Goal: Task Accomplishment & Management: Use online tool/utility

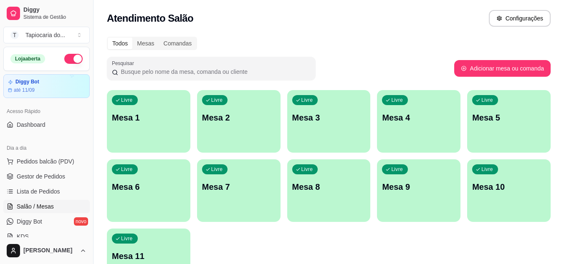
click at [222, 183] on p "Mesa 7" at bounding box center [238, 187] width 73 height 12
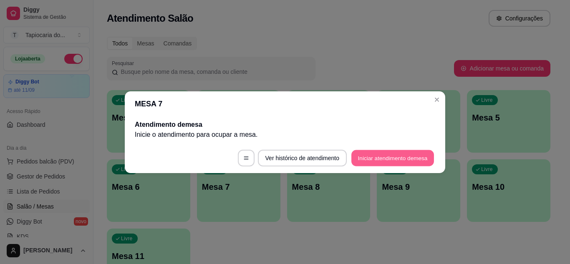
click at [403, 159] on button "Iniciar atendimento de mesa" at bounding box center [392, 158] width 83 height 16
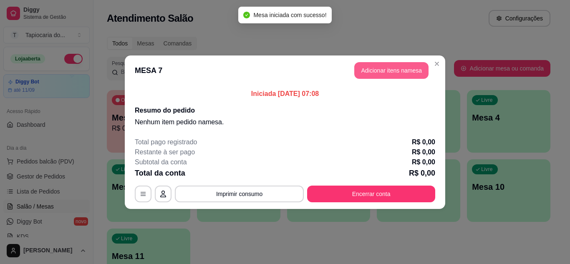
click at [390, 73] on button "Adicionar itens na mesa" at bounding box center [391, 70] width 74 height 17
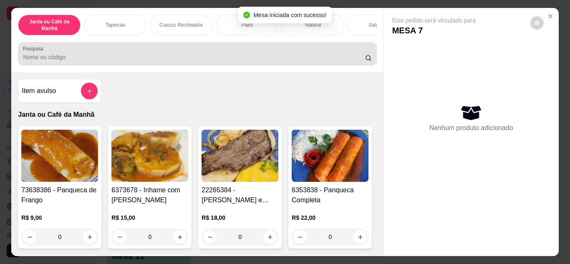
click at [270, 57] on input "Pesquisa" at bounding box center [194, 57] width 342 height 8
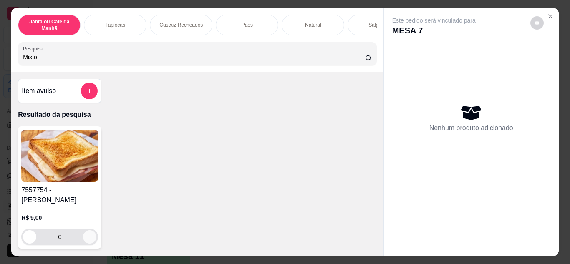
type input "Misto"
click at [89, 234] on icon "increase-product-quantity" at bounding box center [90, 237] width 6 height 6
type input "1"
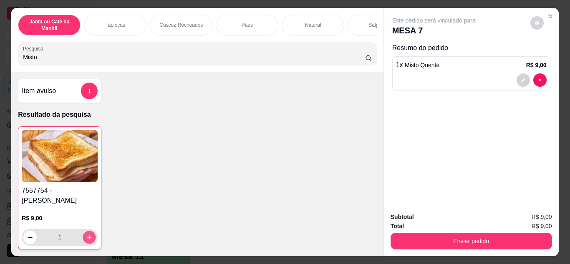
click at [89, 235] on icon "increase-product-quantity" at bounding box center [89, 238] width 6 height 6
type input "2"
drag, startPoint x: 173, startPoint y: 56, endPoint x: 2, endPoint y: 73, distance: 172.0
click at [0, 77] on div "Janta ou Café da Manhã Tapiocas Cuscuz Recheados Pães Natural Salgados Tapiocas…" at bounding box center [285, 132] width 570 height 264
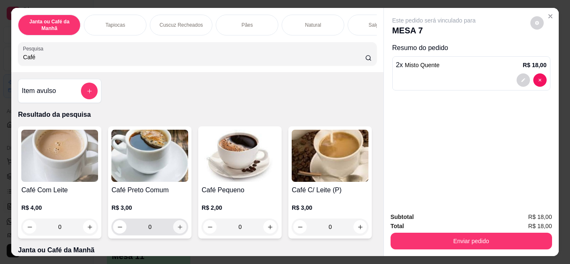
type input "Café"
click at [177, 230] on icon "increase-product-quantity" at bounding box center [180, 227] width 6 height 6
type input "1"
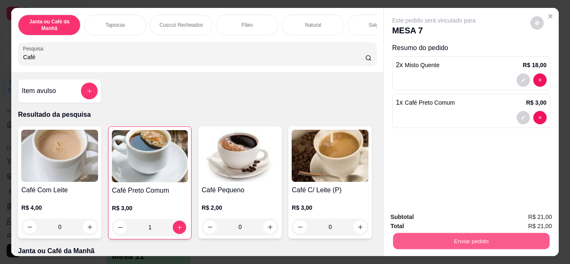
click at [498, 238] on button "Enviar pedido" at bounding box center [471, 241] width 157 height 16
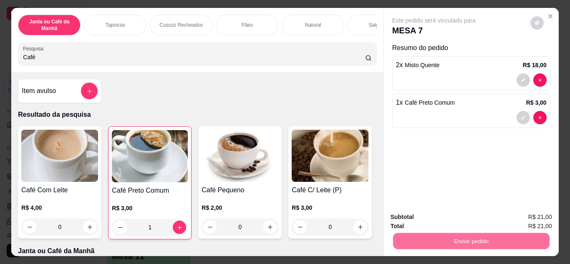
click at [433, 220] on button "Não registrar e enviar pedido" at bounding box center [443, 217] width 84 height 15
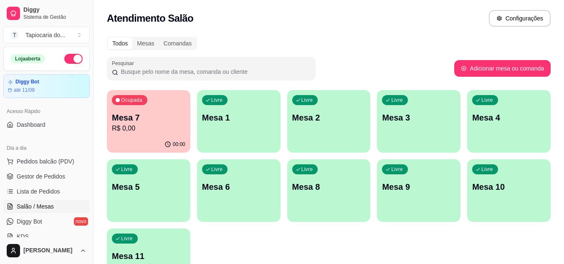
click at [257, 119] on p "Mesa 1" at bounding box center [238, 118] width 73 height 12
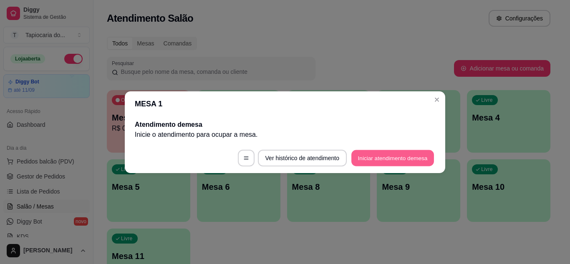
click at [371, 156] on button "Iniciar atendimento de mesa" at bounding box center [392, 158] width 83 height 16
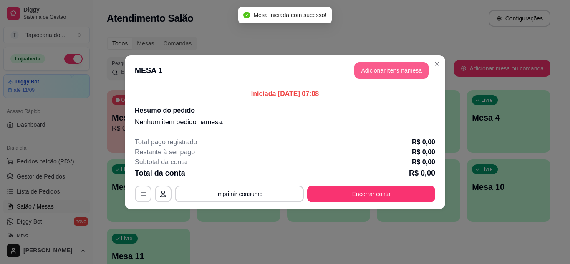
click at [404, 70] on button "Adicionar itens na mesa" at bounding box center [391, 70] width 74 height 17
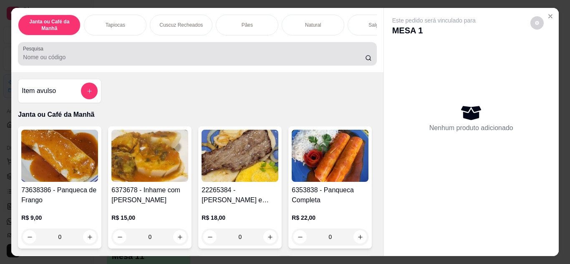
click at [141, 53] on div at bounding box center [197, 53] width 348 height 17
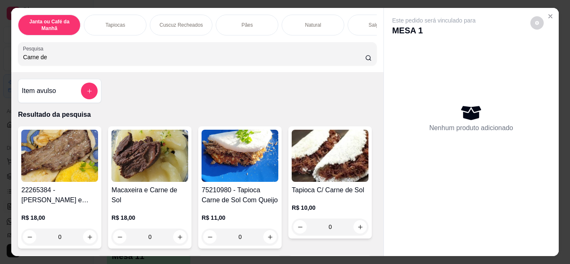
type input "Carne de"
click at [242, 182] on img at bounding box center [240, 156] width 77 height 52
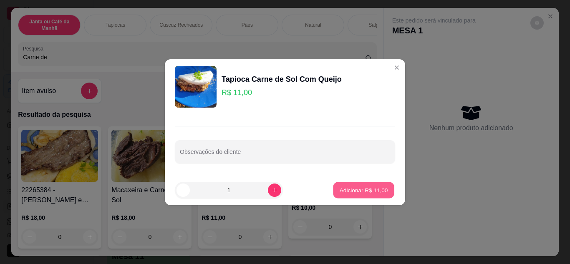
click at [367, 197] on button "Adicionar R$ 11,00" at bounding box center [363, 190] width 61 height 16
type input "1"
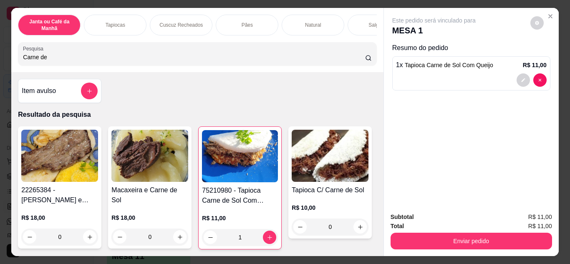
drag, startPoint x: 113, startPoint y: 65, endPoint x: 11, endPoint y: 39, distance: 104.6
click at [0, 45] on div "Janta ou Café da Manhã Tapiocas Cuscuz Recheados Pães Natural Salgados Tapiocas…" at bounding box center [285, 132] width 570 height 264
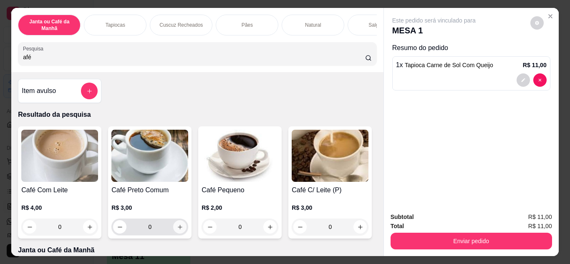
type input "afé"
click at [179, 227] on icon "increase-product-quantity" at bounding box center [180, 227] width 6 height 6
type input "1"
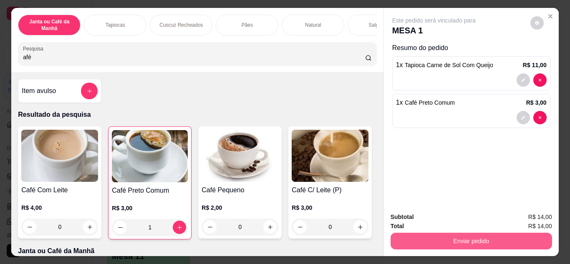
click at [471, 233] on button "Enviar pedido" at bounding box center [472, 241] width 162 height 17
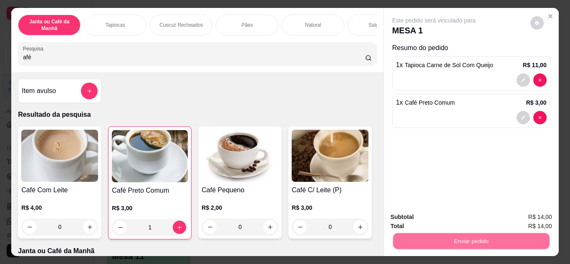
click at [460, 214] on button "Não registrar e enviar pedido" at bounding box center [443, 218] width 87 height 16
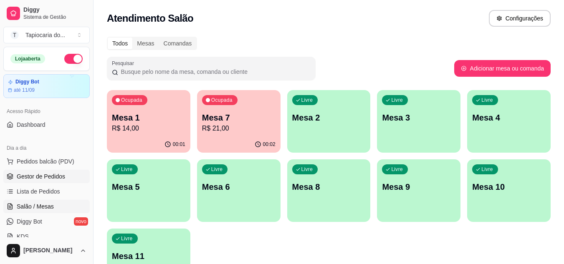
click at [54, 176] on span "Gestor de Pedidos" at bounding box center [41, 176] width 48 height 8
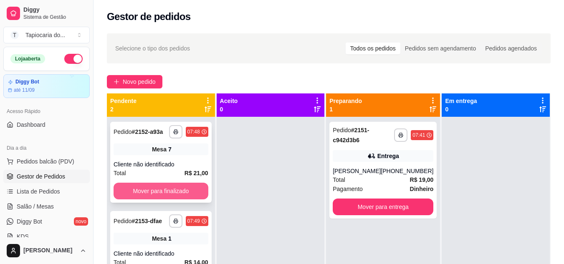
click at [146, 197] on button "Mover para finalizado" at bounding box center [161, 191] width 95 height 17
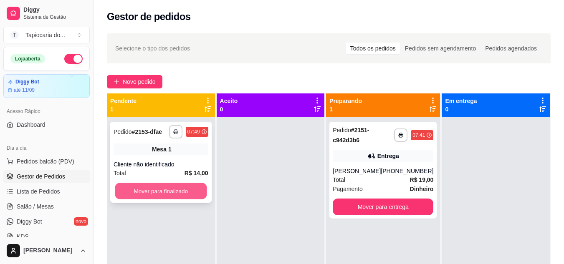
click at [154, 189] on button "Mover para finalizado" at bounding box center [161, 191] width 92 height 16
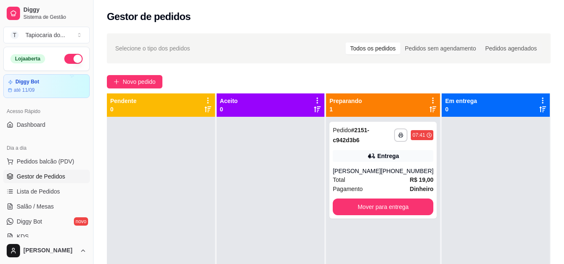
click at [227, 20] on div "Gestor de pedidos" at bounding box center [329, 16] width 444 height 13
click at [298, 16] on div "Gestor de pedidos" at bounding box center [329, 16] width 444 height 13
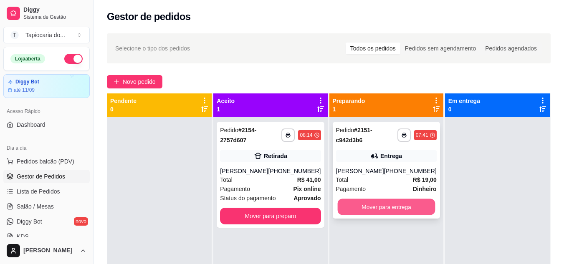
click at [418, 210] on button "Mover para entrega" at bounding box center [386, 207] width 98 height 16
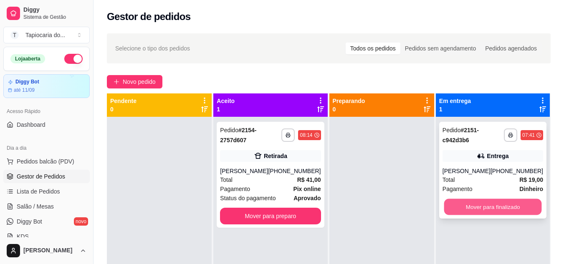
click at [482, 211] on button "Mover para finalizado" at bounding box center [493, 207] width 98 height 16
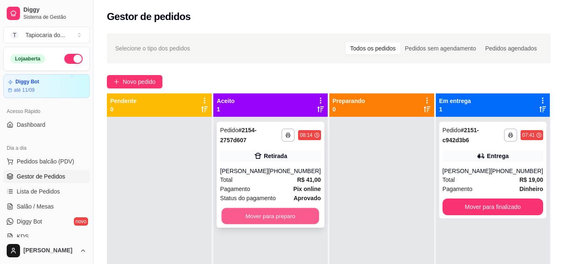
click at [286, 222] on button "Mover para preparo" at bounding box center [271, 216] width 98 height 16
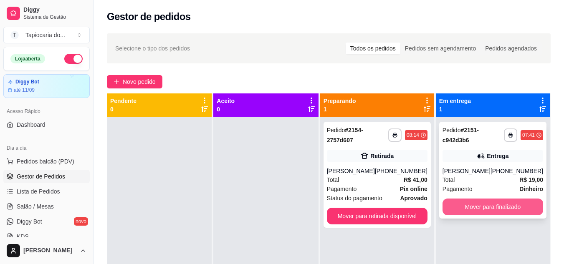
click at [515, 209] on button "Mover para finalizado" at bounding box center [492, 207] width 101 height 17
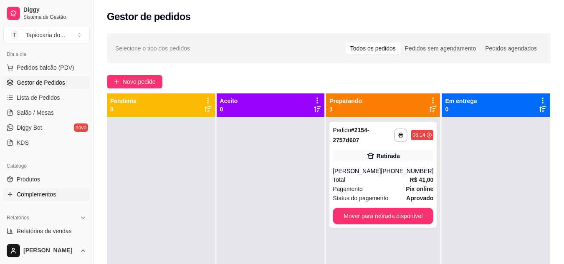
scroll to position [83, 0]
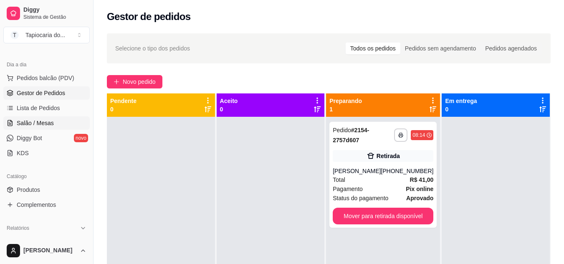
click at [40, 125] on span "Salão / Mesas" at bounding box center [35, 123] width 37 height 8
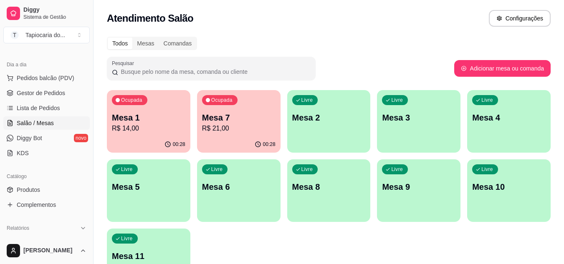
click at [265, 150] on div "00:28" at bounding box center [238, 144] width 83 height 16
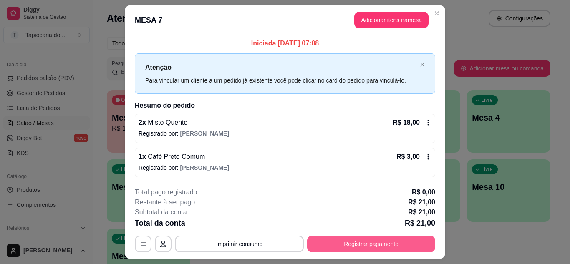
click at [371, 238] on button "Registrar pagamento" at bounding box center [371, 244] width 128 height 17
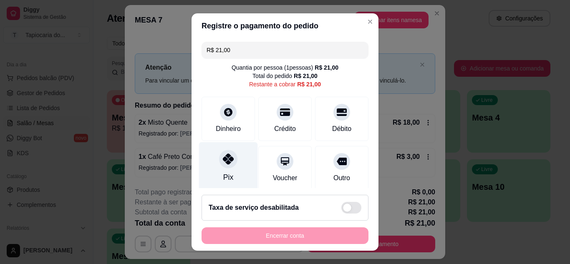
drag, startPoint x: 222, startPoint y: 173, endPoint x: 224, endPoint y: 177, distance: 4.7
click at [223, 173] on div "Pix" at bounding box center [228, 177] width 10 height 11
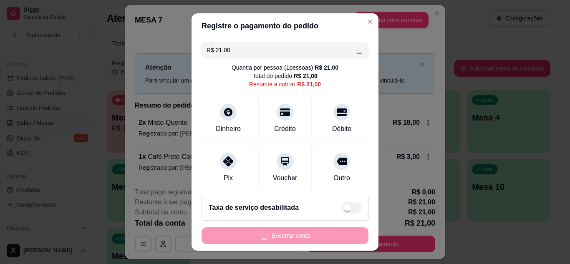
type input "R$ 0,00"
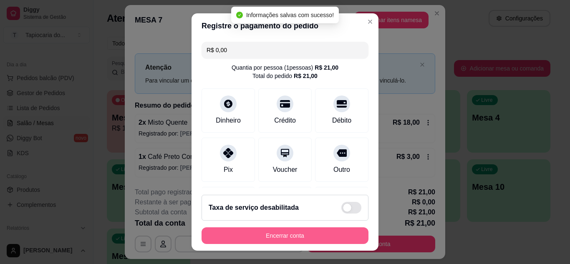
click at [266, 237] on button "Encerrar conta" at bounding box center [285, 235] width 167 height 17
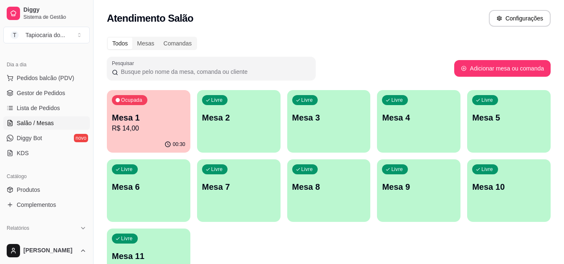
click at [126, 96] on div "Ocupada" at bounding box center [129, 100] width 35 height 10
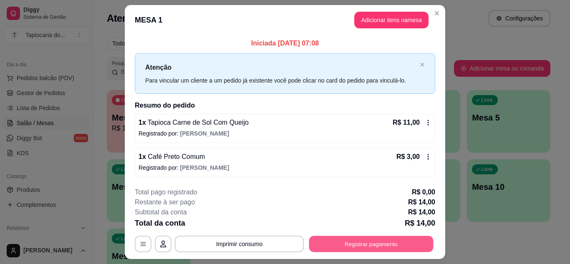
click at [341, 239] on button "Registrar pagamento" at bounding box center [371, 244] width 124 height 16
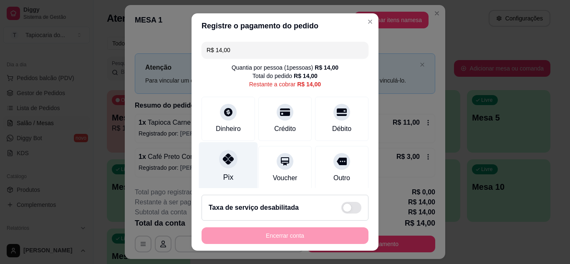
click at [234, 156] on div "Pix" at bounding box center [228, 166] width 59 height 49
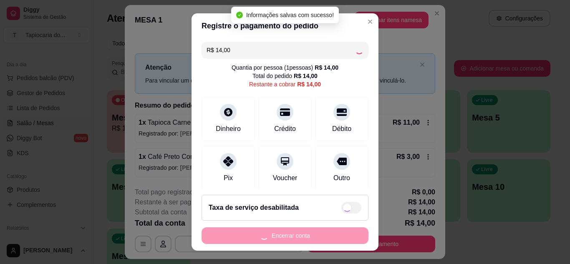
type input "R$ 0,00"
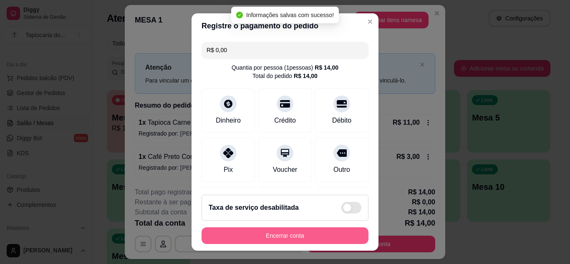
click at [311, 235] on button "Encerrar conta" at bounding box center [285, 235] width 167 height 17
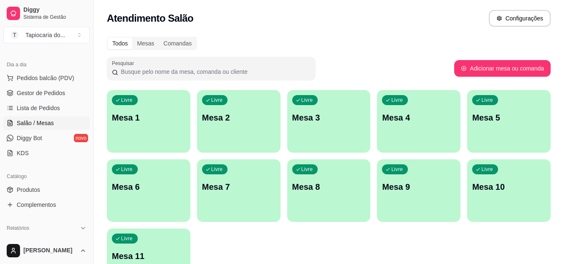
click at [154, 104] on div "Livre Mesa 1" at bounding box center [148, 116] width 83 height 53
click at [354, 18] on div "Atendimento Salão Configurações" at bounding box center [329, 18] width 444 height 17
